Goal: Submit feedback/report problem

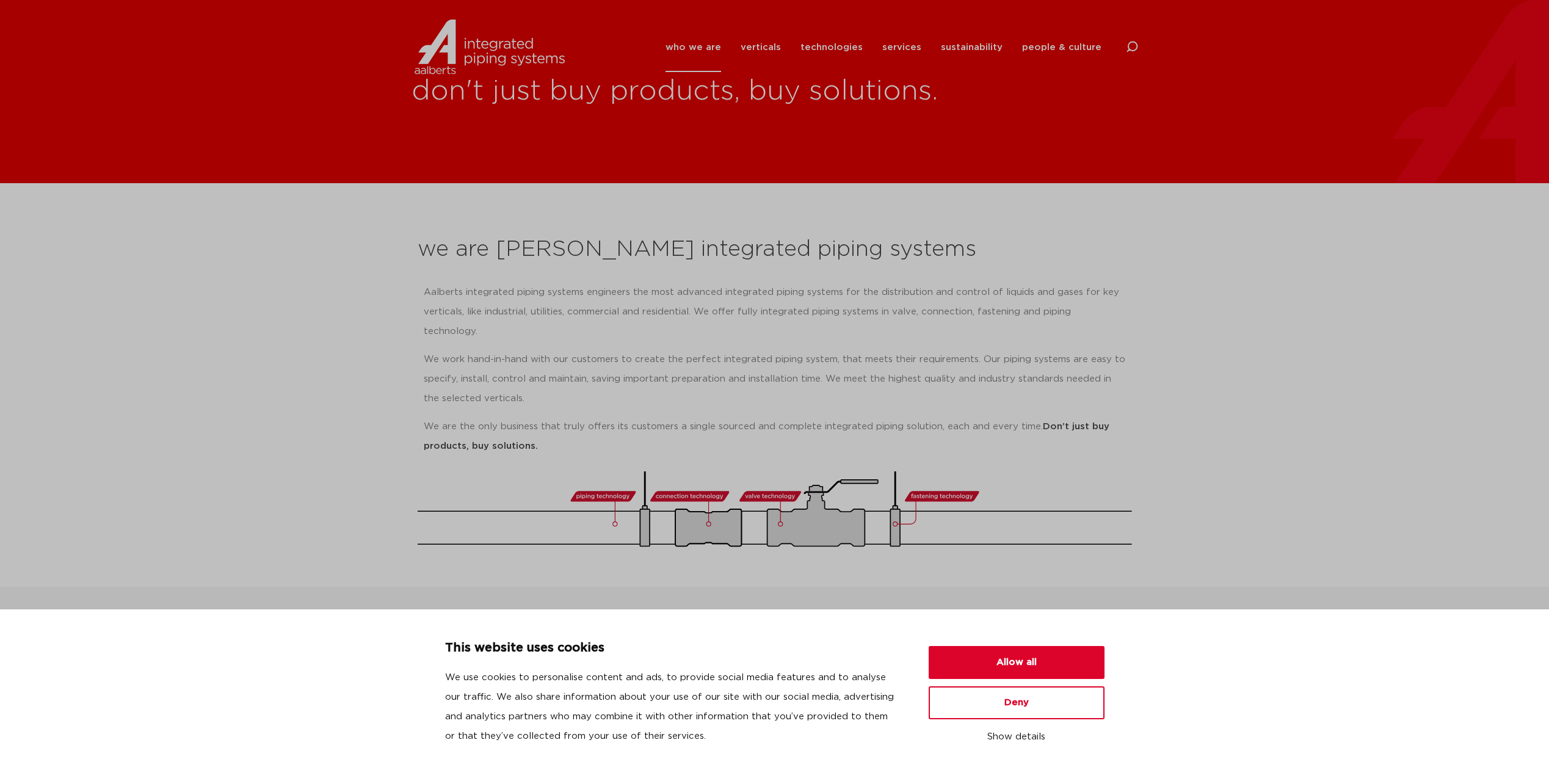
click at [1109, 652] on div "This website uses cookies We use cookies to personalise content and ads, to pro…" at bounding box center [774, 696] width 1520 height 116
click at [1093, 652] on button "Allow all" at bounding box center [1016, 662] width 175 height 33
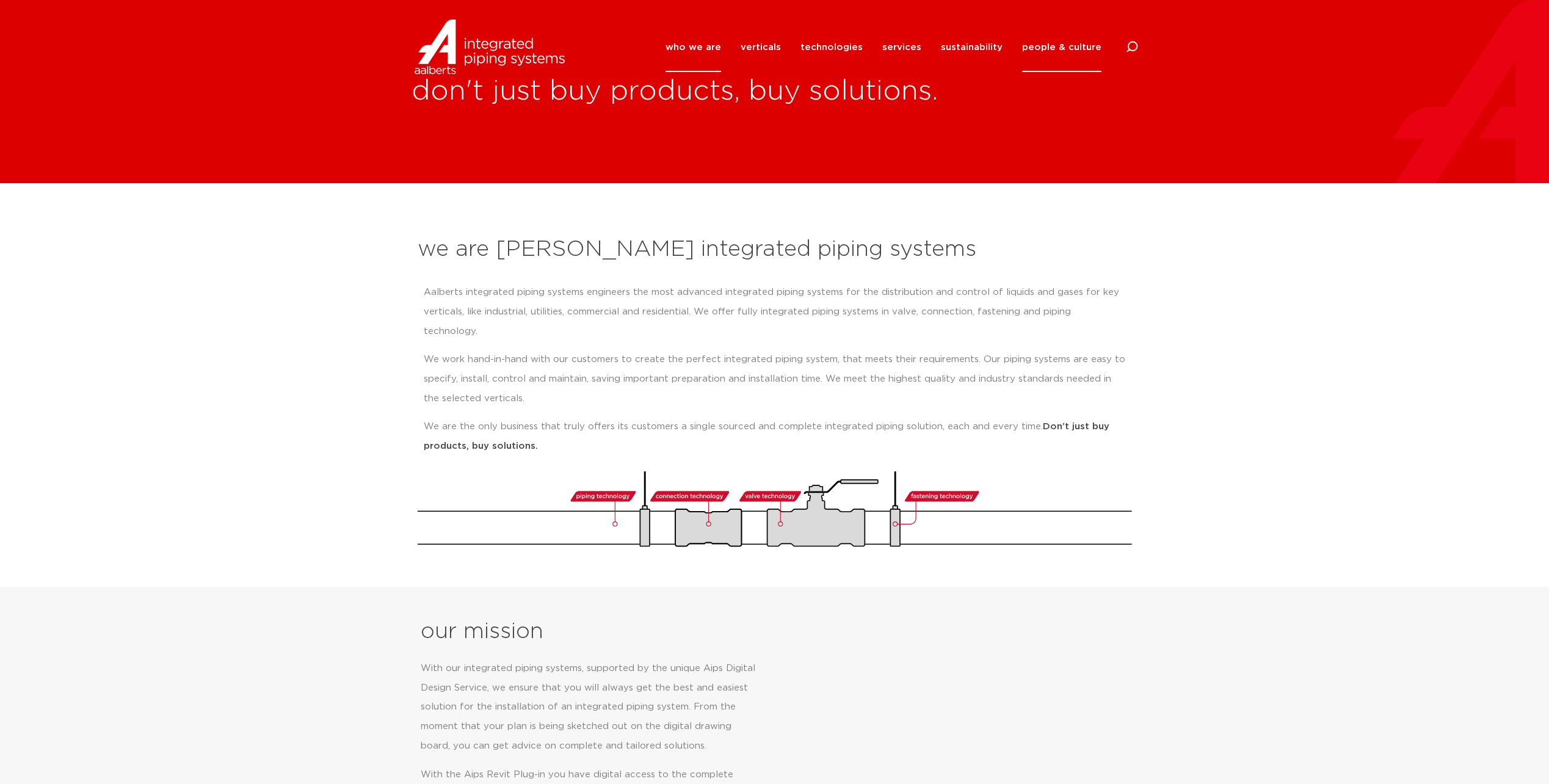
click at [1061, 49] on link "people & culture" at bounding box center [1061, 48] width 80 height 49
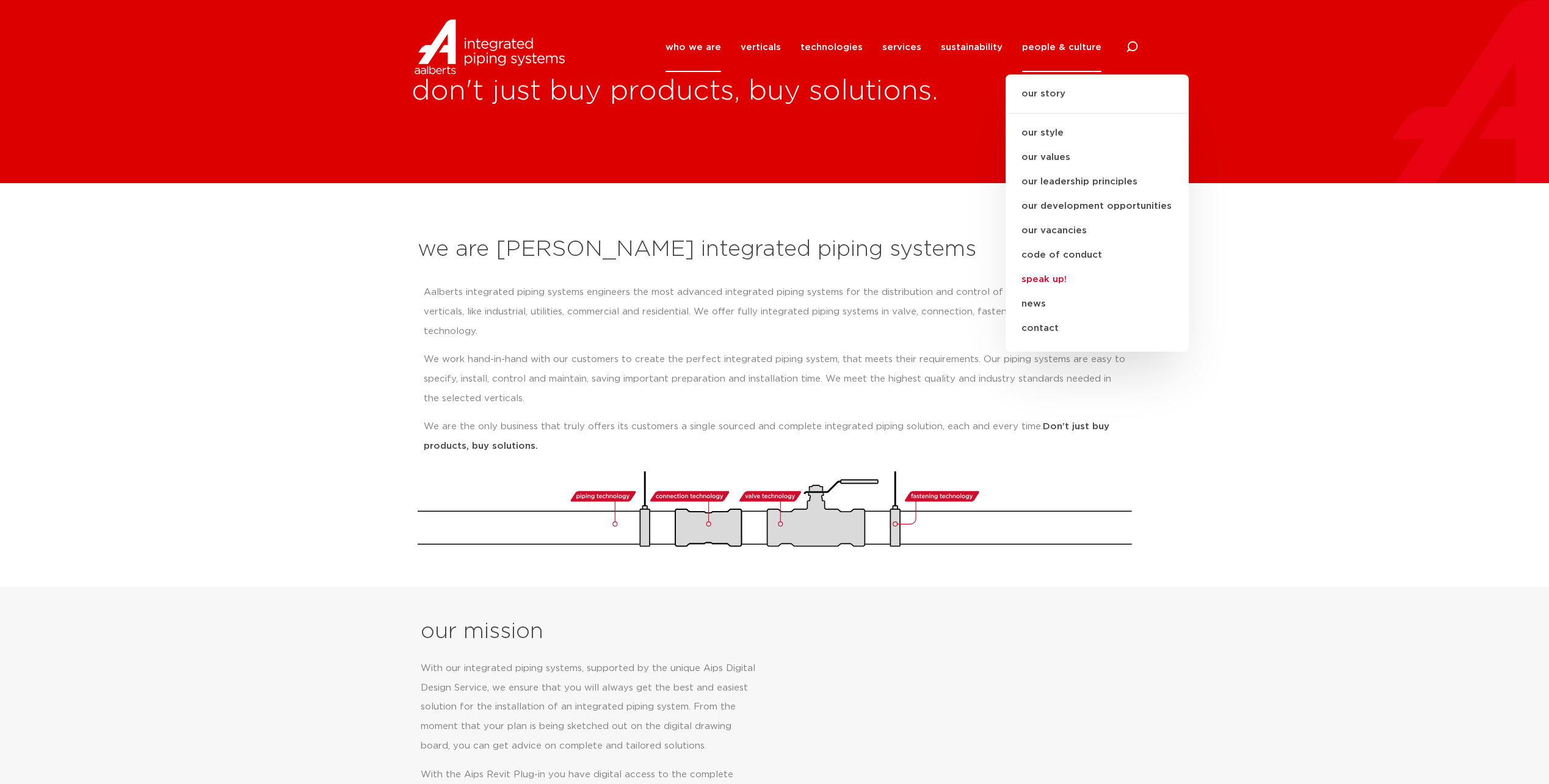
click at [1033, 275] on link "speak up!" at bounding box center [1097, 280] width 183 height 25
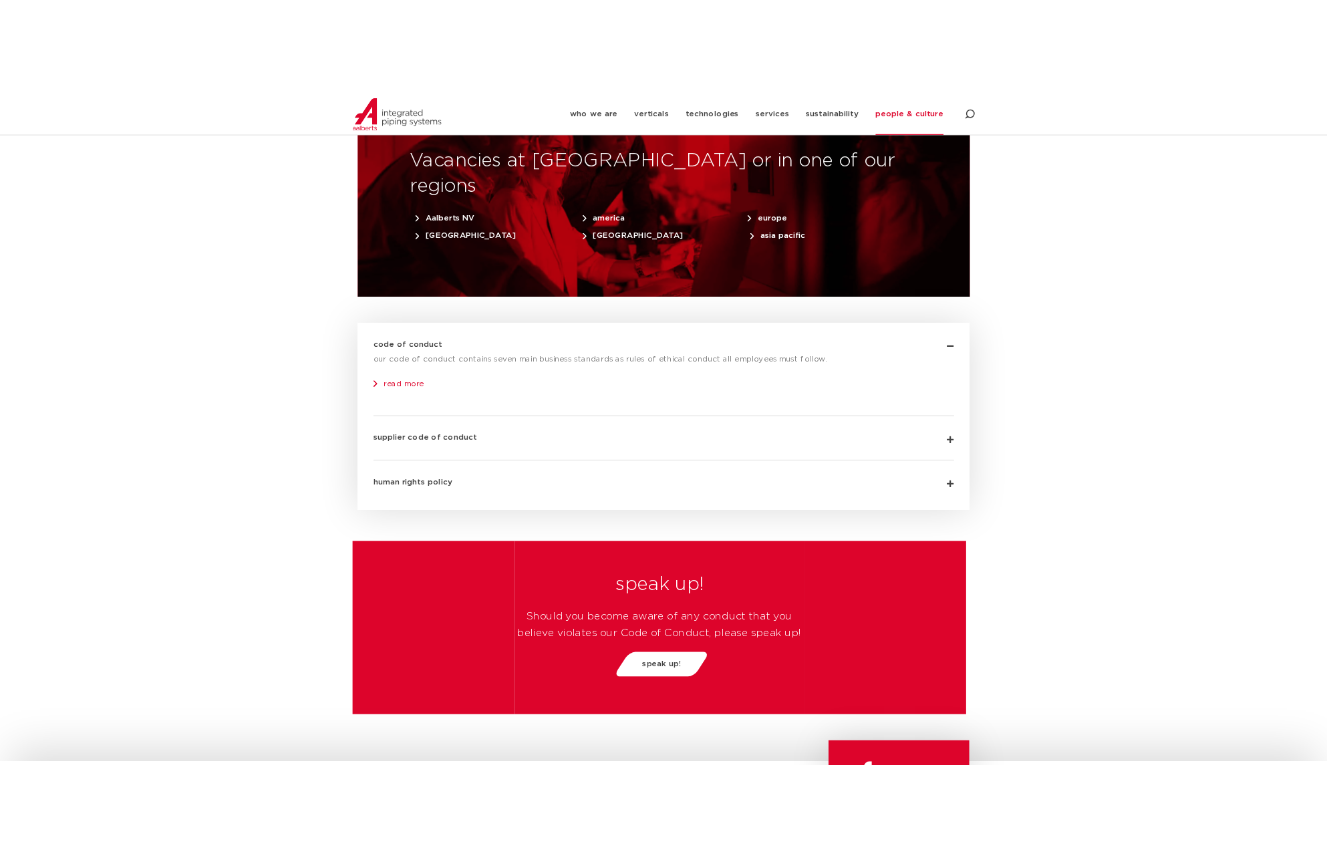
scroll to position [4394, 0]
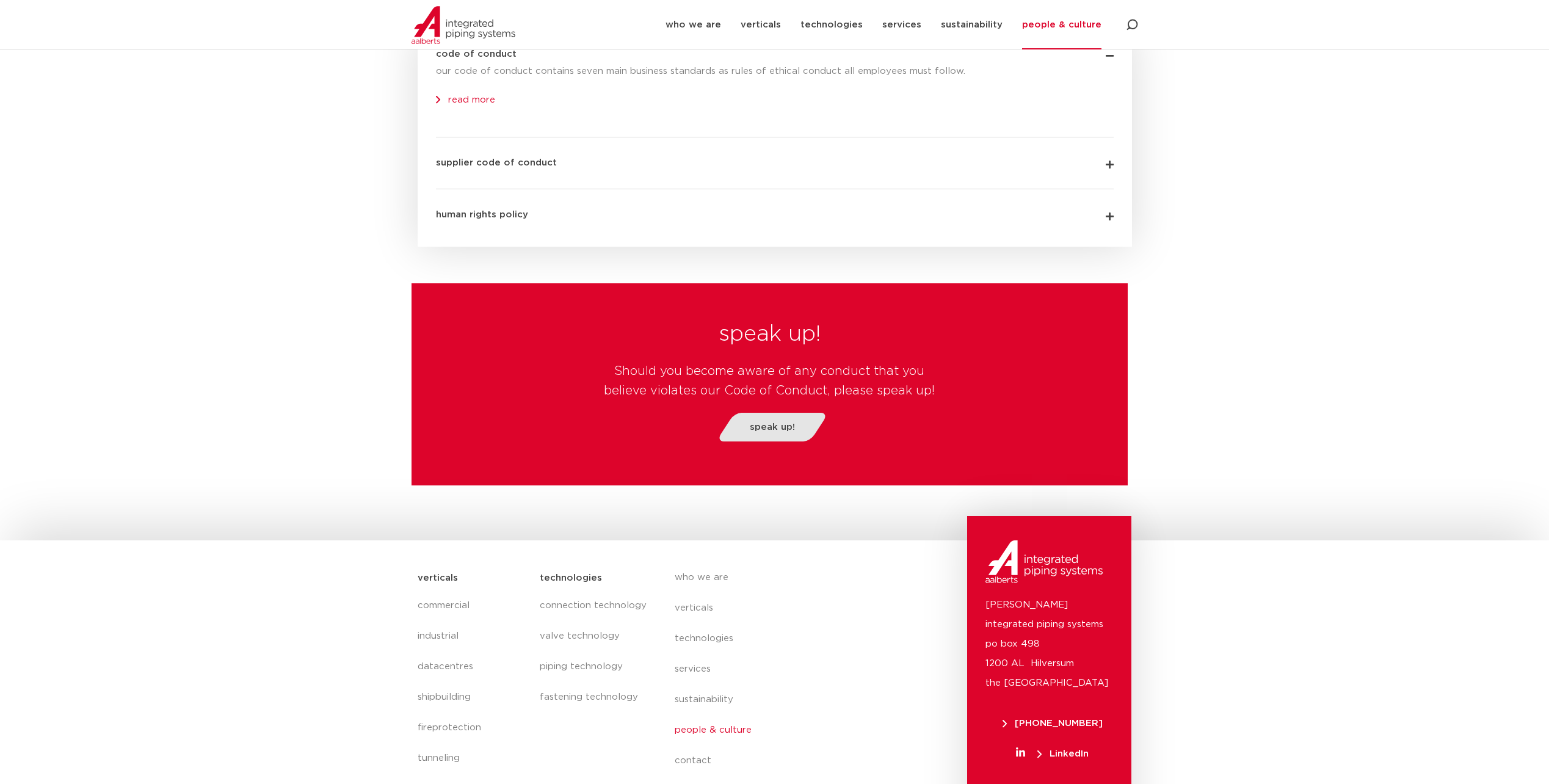
drag, startPoint x: 764, startPoint y: 355, endPoint x: 786, endPoint y: 360, distance: 22.6
click at [764, 422] on span "speak up!" at bounding box center [771, 427] width 45 height 9
click at [766, 422] on span "speak up!" at bounding box center [771, 427] width 45 height 9
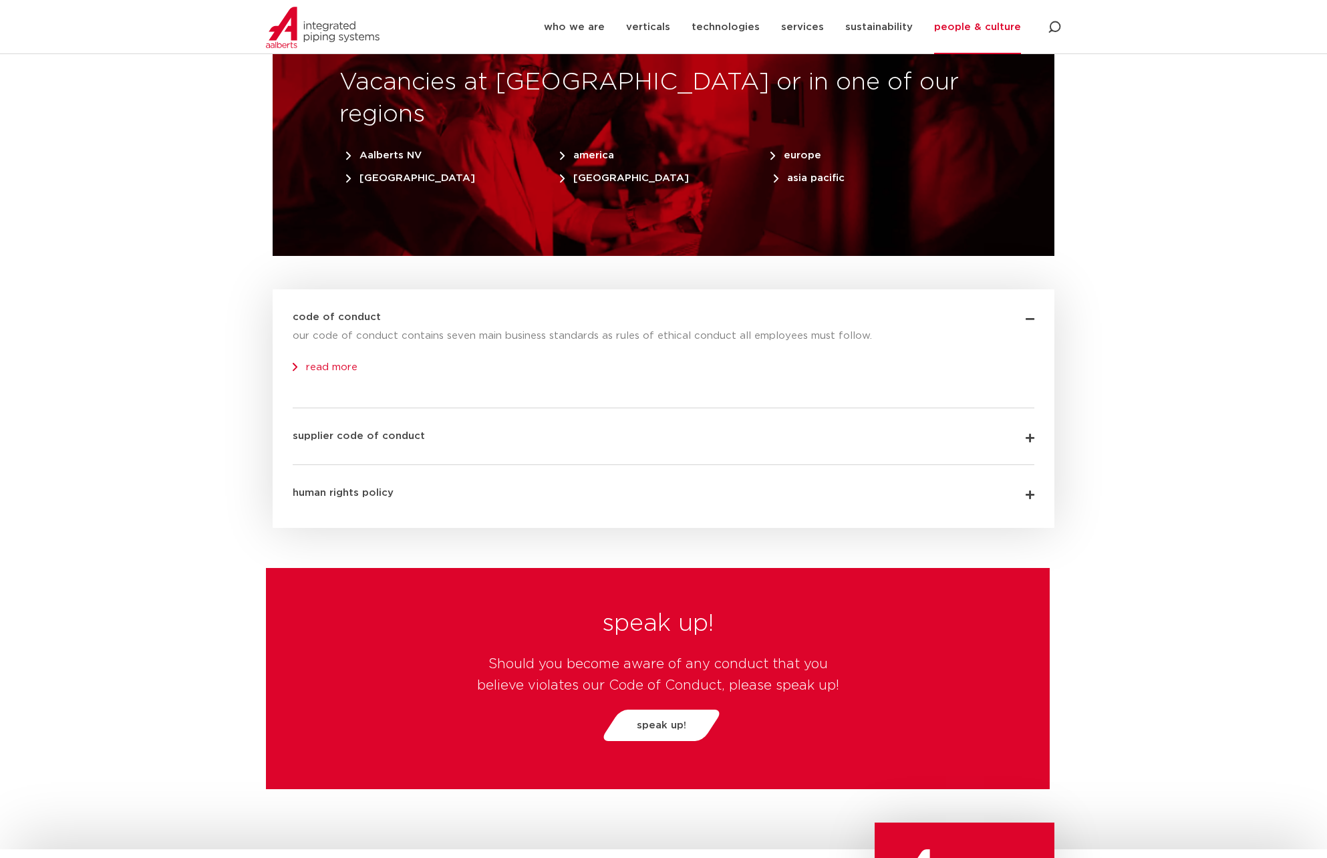
scroll to position [4127, 0]
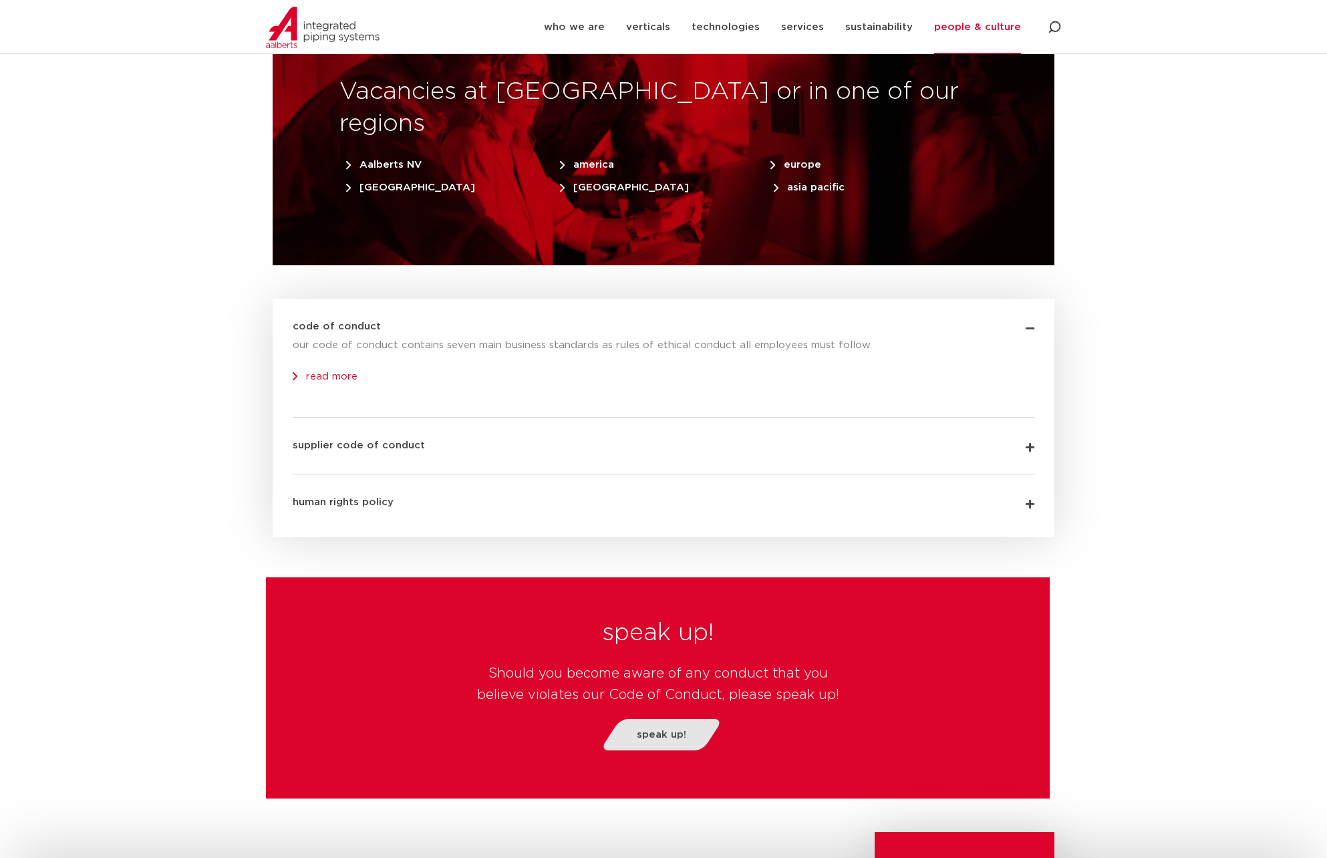
click at [657, 730] on span "speak up!" at bounding box center [661, 735] width 49 height 10
